Goal: Task Accomplishment & Management: Use online tool/utility

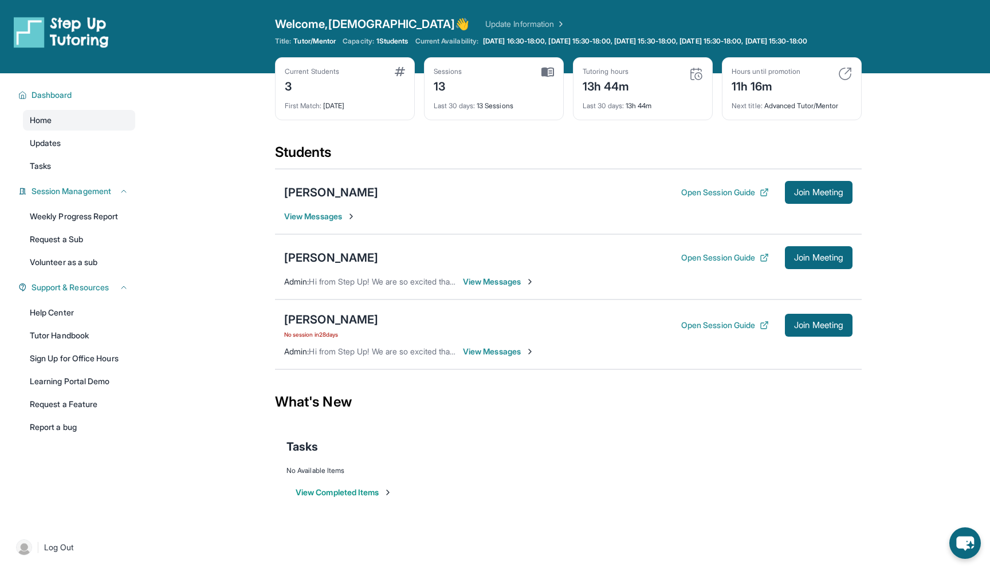
scroll to position [25, 0]
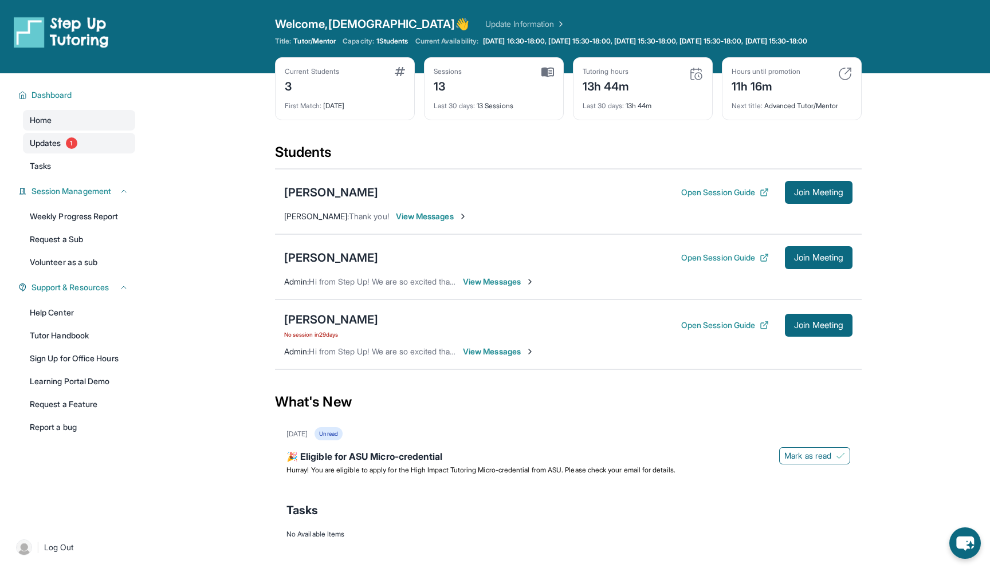
click at [41, 149] on span "Updates" at bounding box center [46, 142] width 32 height 11
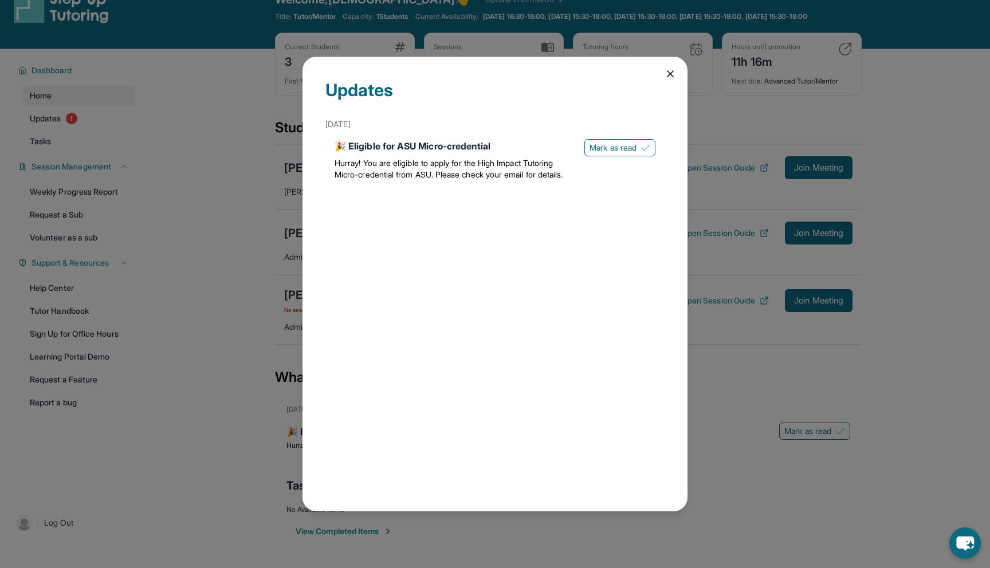
scroll to position [28, 0]
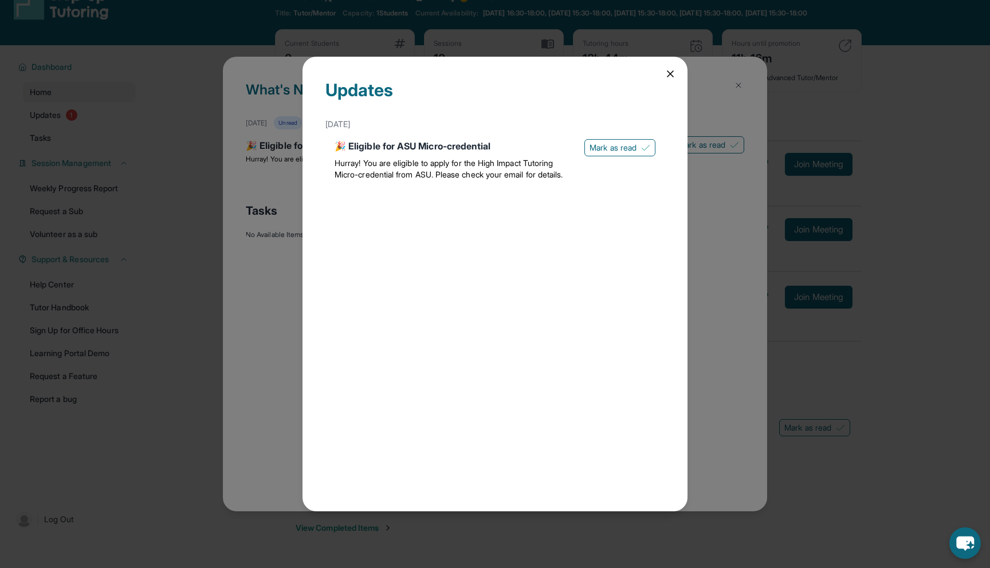
click at [669, 77] on icon at bounding box center [670, 73] width 11 height 11
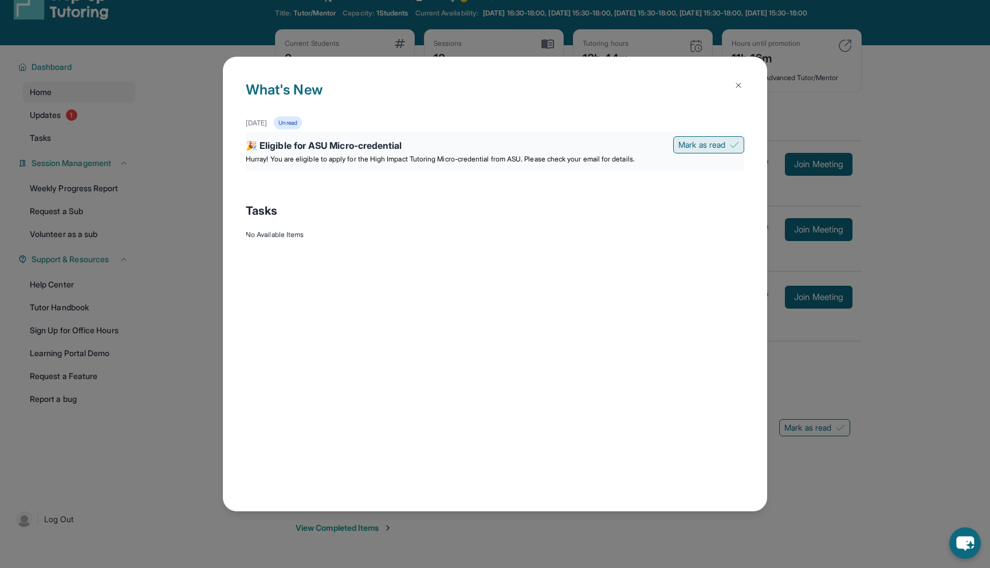
click at [721, 143] on span "Mark as read" at bounding box center [701, 144] width 47 height 11
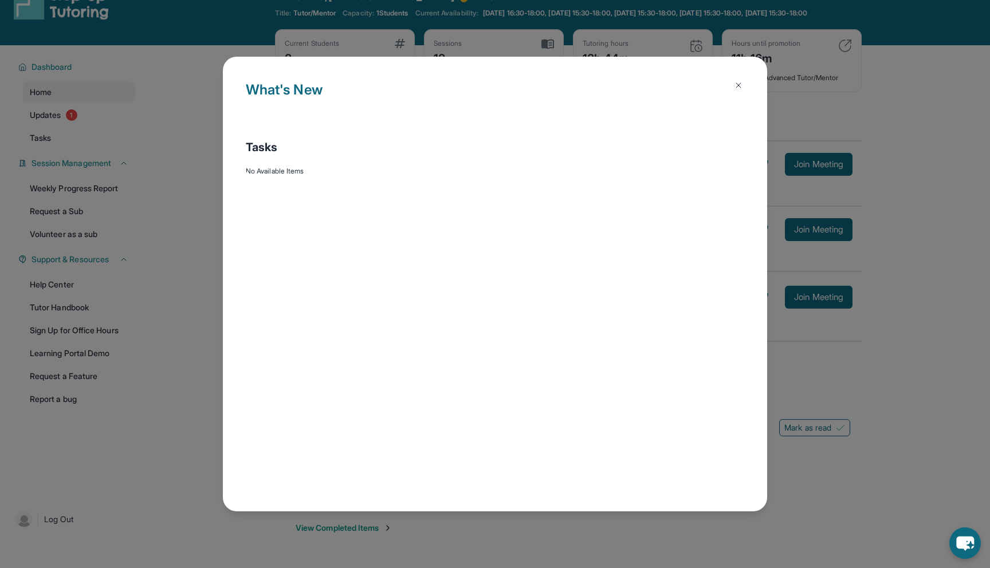
click at [743, 90] on button at bounding box center [738, 85] width 23 height 23
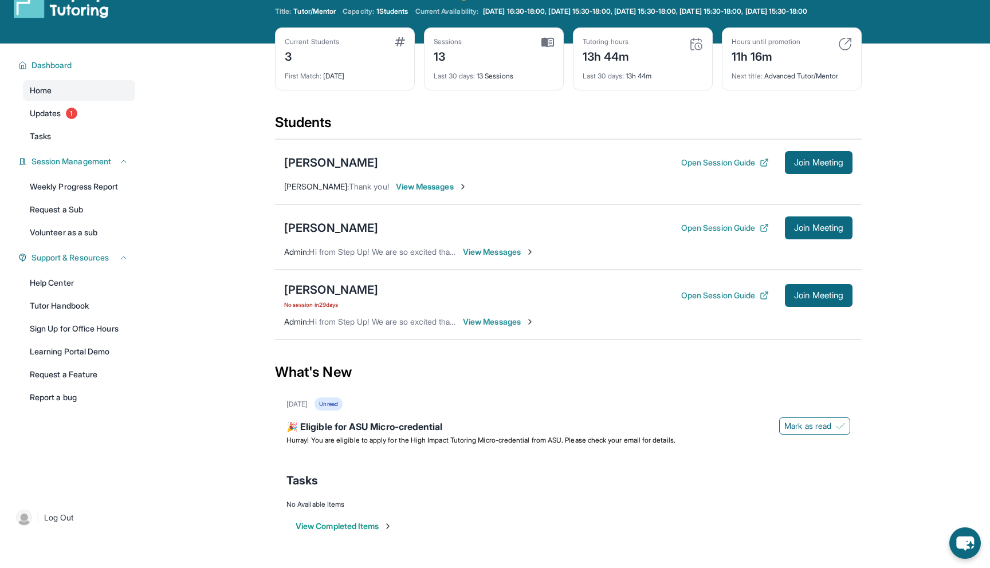
scroll to position [82, 0]
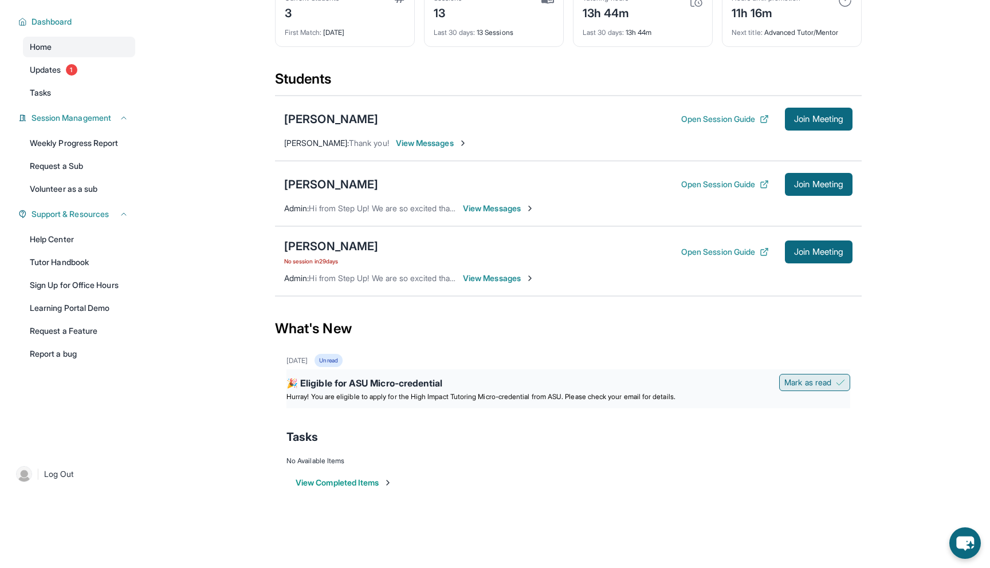
click at [824, 383] on span "Mark as read" at bounding box center [807, 382] width 47 height 11
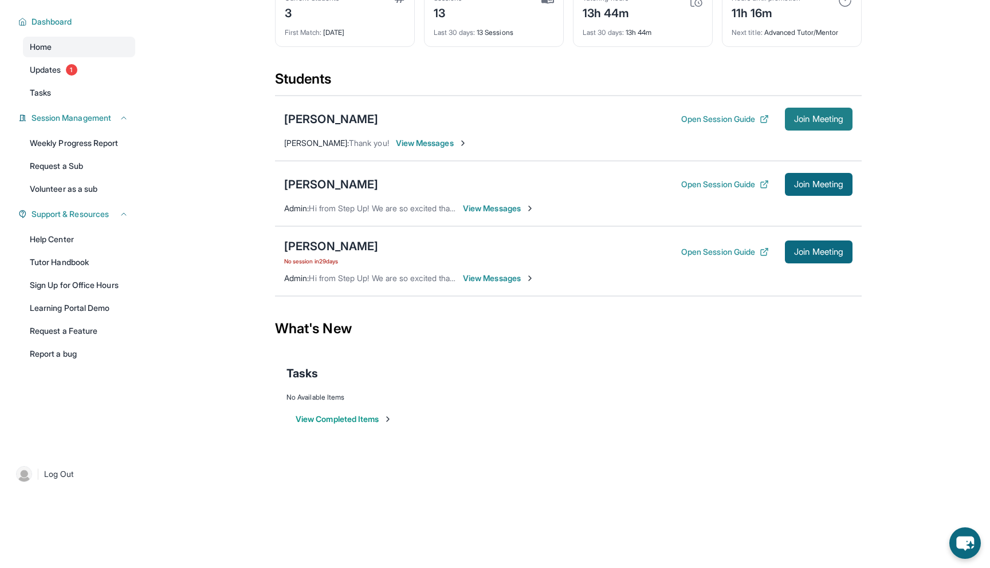
click at [821, 117] on span "Join Meeting" at bounding box center [818, 119] width 49 height 7
